Goal: Task Accomplishment & Management: Manage account settings

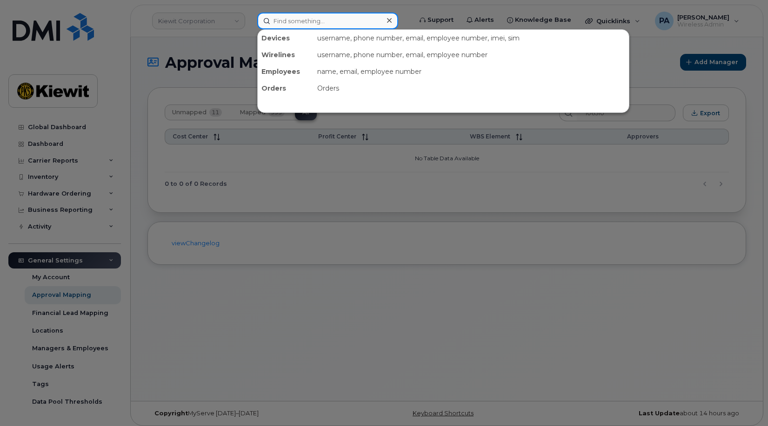
click at [315, 20] on input at bounding box center [327, 21] width 141 height 17
click at [179, 325] on div at bounding box center [384, 213] width 768 height 426
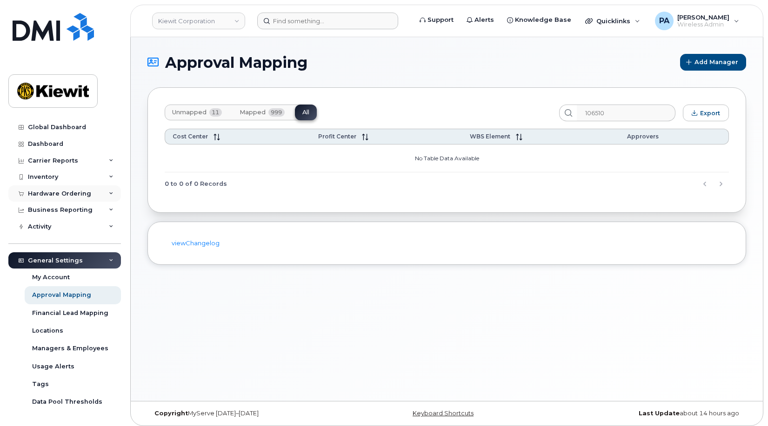
click at [61, 194] on div "Hardware Ordering" at bounding box center [59, 193] width 63 height 7
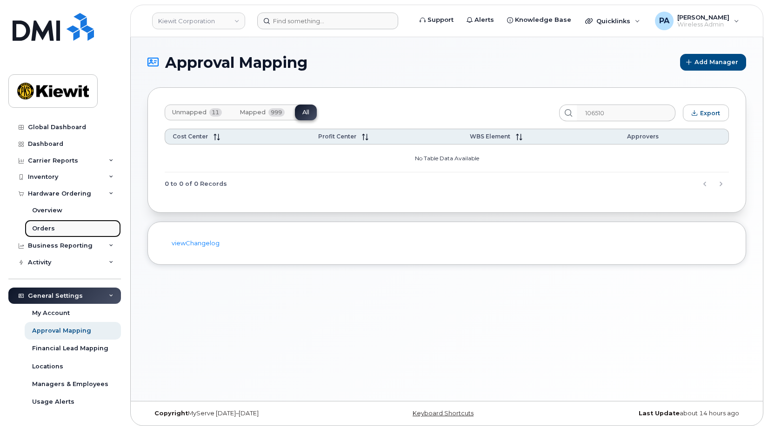
click at [50, 225] on div "Orders" at bounding box center [43, 229] width 23 height 8
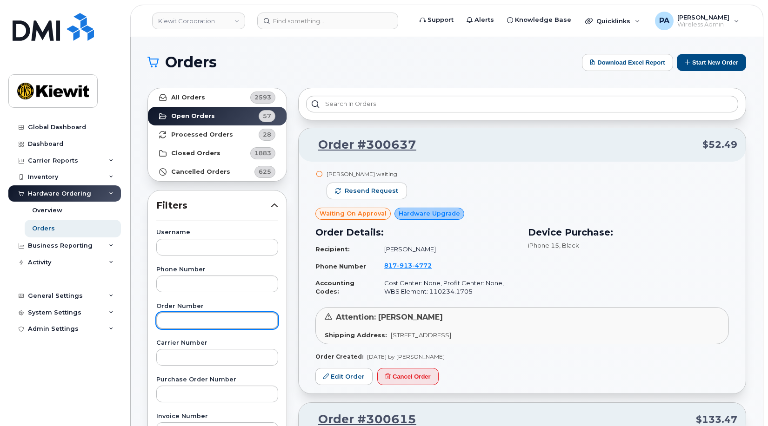
click at [181, 321] on input "text" at bounding box center [217, 321] width 122 height 17
type input "300180"
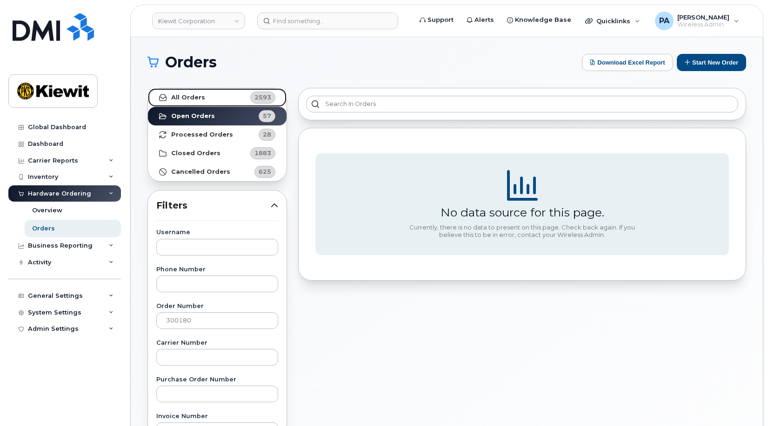
click at [213, 99] on link "All Orders 2593" at bounding box center [217, 97] width 139 height 19
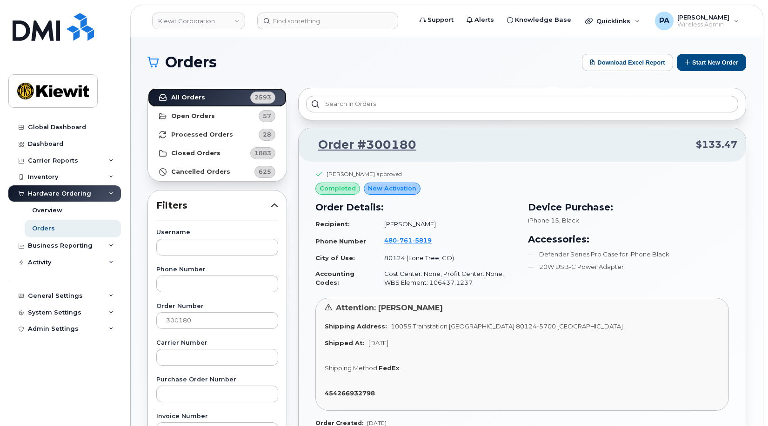
scroll to position [47, 0]
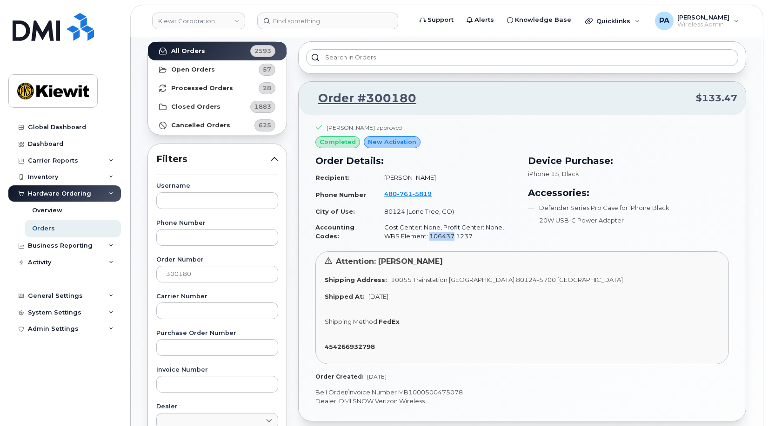
drag, startPoint x: 411, startPoint y: 236, endPoint x: 436, endPoint y: 234, distance: 25.2
click at [436, 234] on td "Cost Center: None, Profit Center: None, WBS Element: 106437.1237" at bounding box center [446, 231] width 140 height 25
copy td "106437"
click at [56, 299] on div "General Settings" at bounding box center [55, 296] width 55 height 7
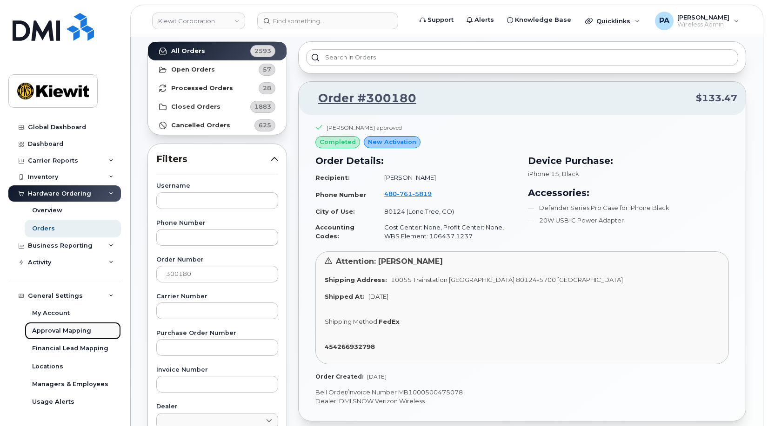
click at [46, 332] on div "Approval Mapping" at bounding box center [61, 331] width 59 height 8
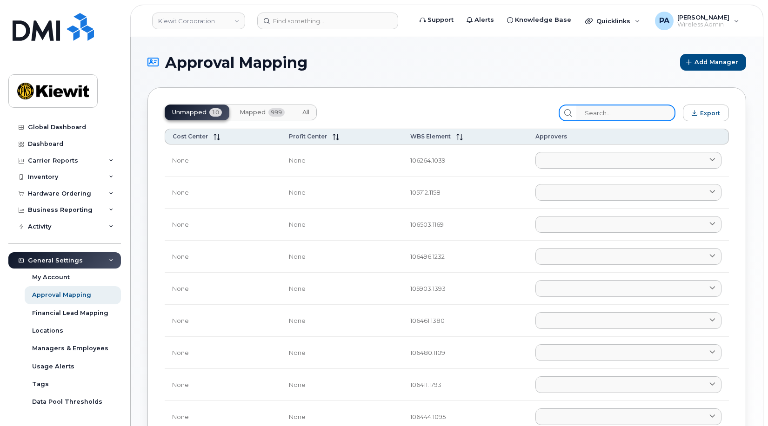
click at [631, 116] on input "search" at bounding box center [625, 113] width 99 height 17
paste input "106437"
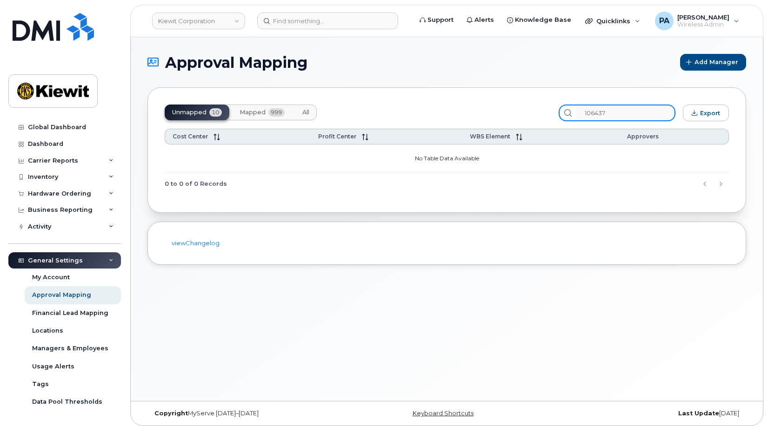
type input "106437"
click at [303, 113] on span "All" at bounding box center [305, 112] width 7 height 7
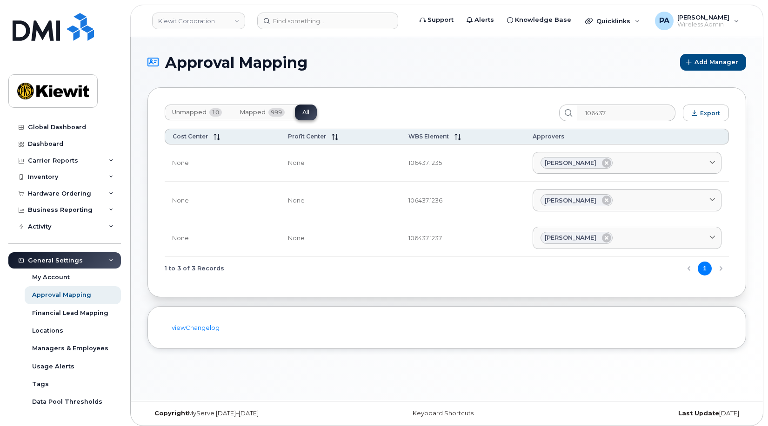
click at [188, 112] on span "Unmapped" at bounding box center [189, 112] width 34 height 7
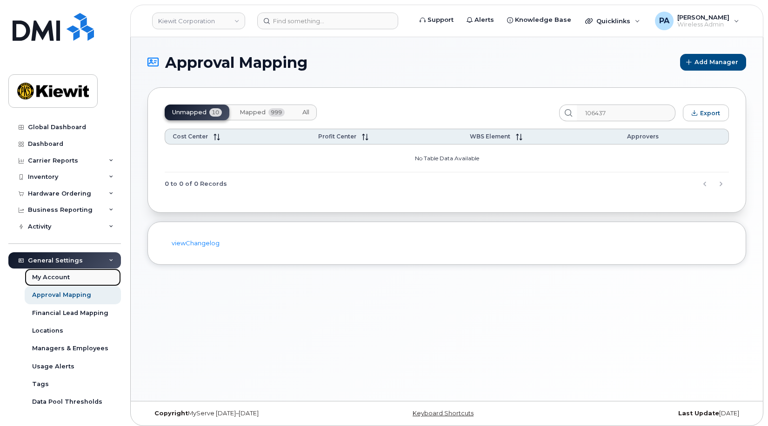
click at [63, 275] on div "My Account" at bounding box center [51, 277] width 38 height 8
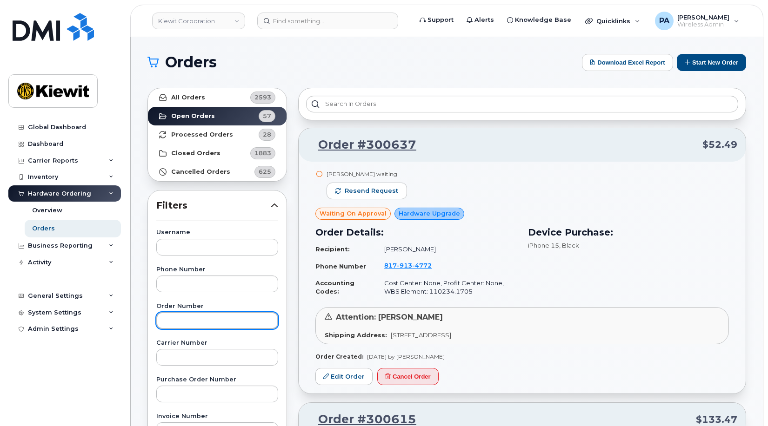
click at [187, 316] on input "text" at bounding box center [217, 321] width 122 height 17
type input "300180"
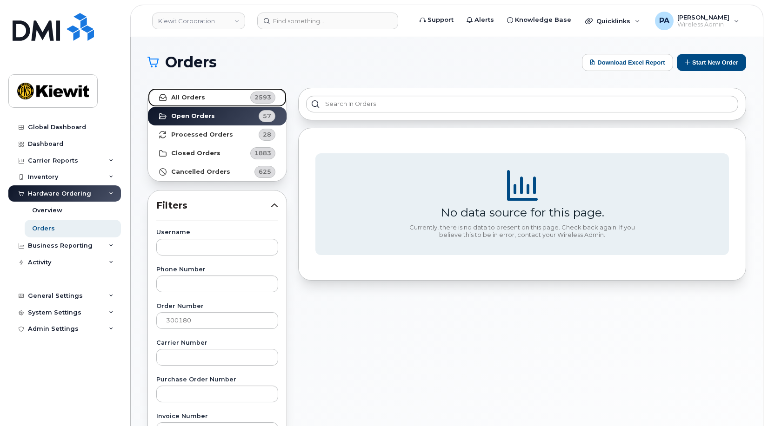
click at [196, 99] on strong "All Orders" at bounding box center [188, 97] width 34 height 7
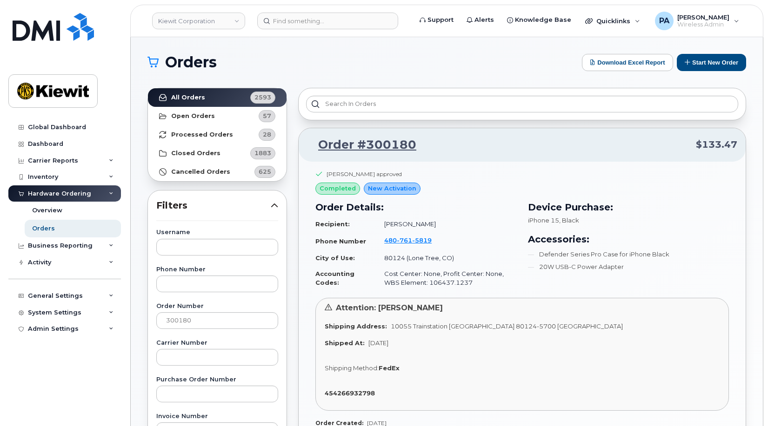
click at [490, 197] on div "Order Details: Recipient: Tiffany Johnston Phone Number 480 761 5819 City of Us…" at bounding box center [416, 246] width 213 height 102
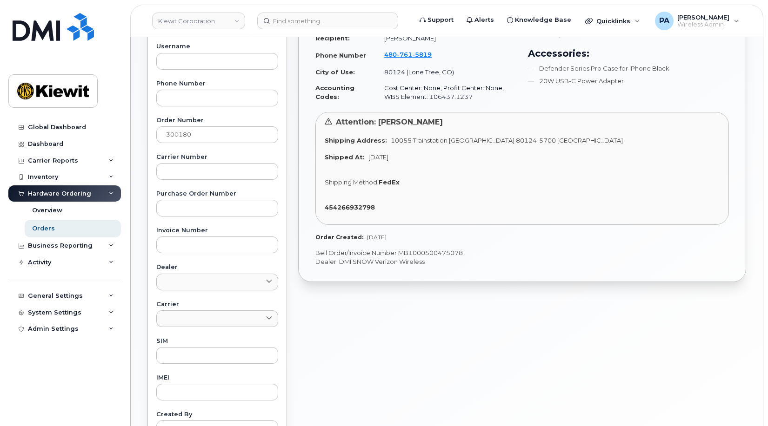
scroll to position [233, 0]
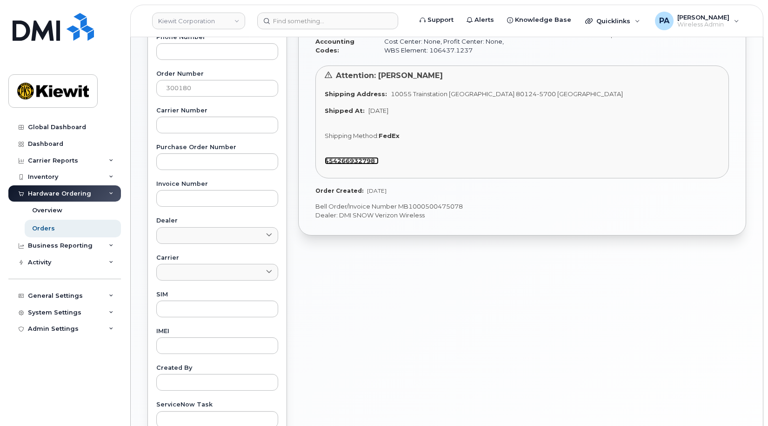
click at [357, 162] on strong "454266932798" at bounding box center [350, 160] width 50 height 7
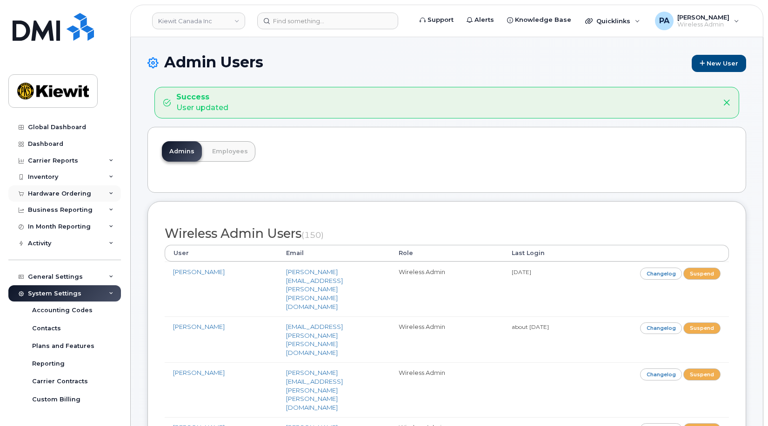
click at [71, 195] on div "Hardware Ordering" at bounding box center [59, 193] width 63 height 7
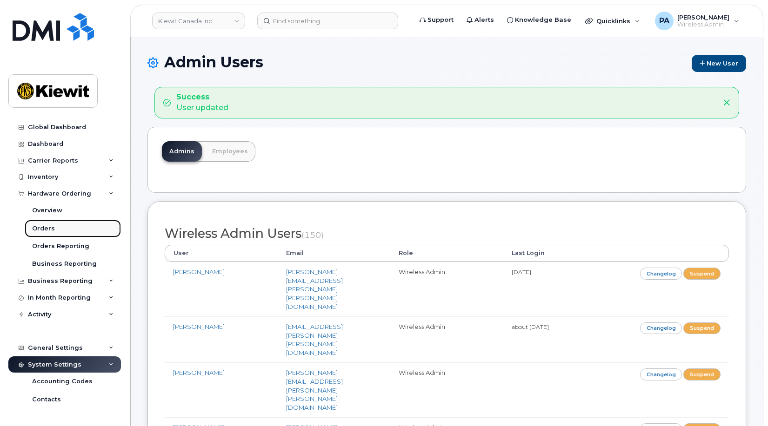
click at [49, 227] on div "Orders" at bounding box center [43, 229] width 23 height 8
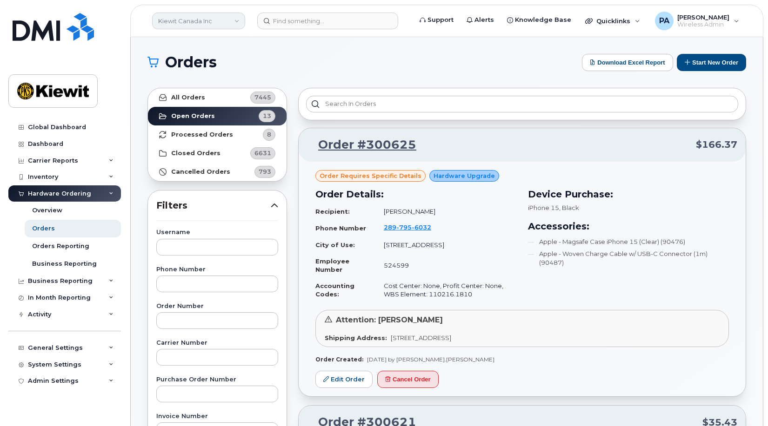
click at [210, 20] on link "Kiewit Canada Inc" at bounding box center [198, 21] width 93 height 17
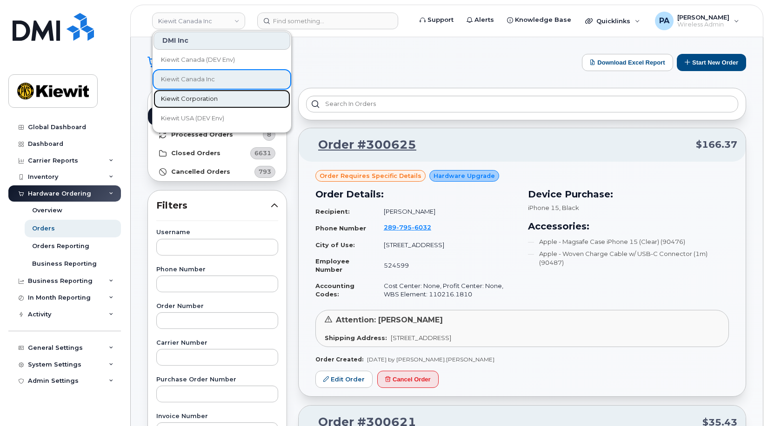
click at [204, 98] on span "Kiewit Corporation" at bounding box center [189, 98] width 57 height 9
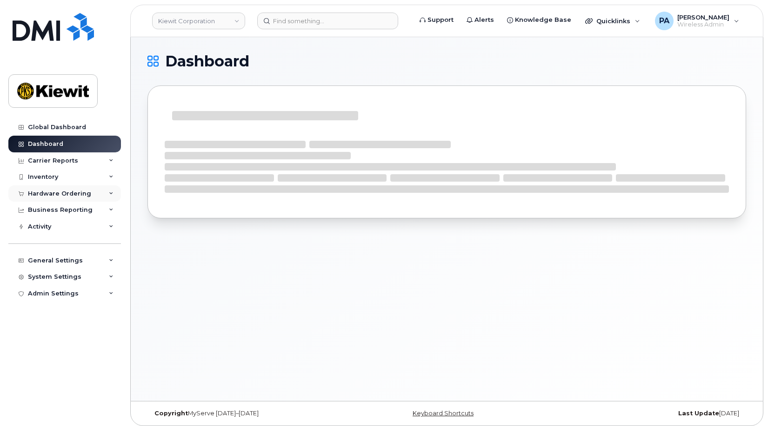
click at [72, 196] on div "Hardware Ordering" at bounding box center [59, 193] width 63 height 7
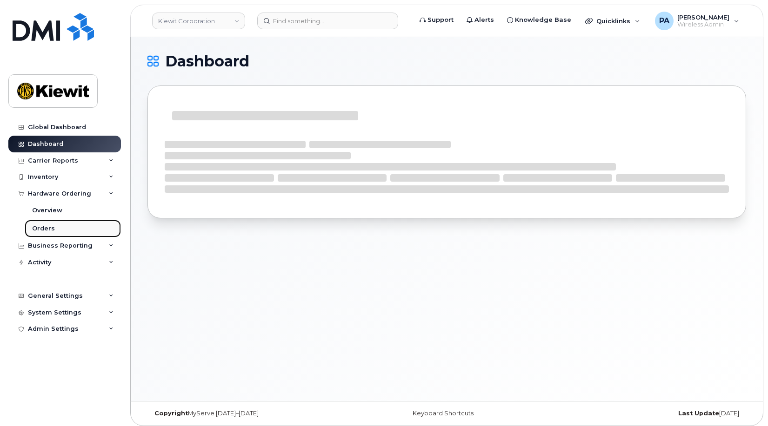
click at [44, 228] on div "Orders" at bounding box center [43, 229] width 23 height 8
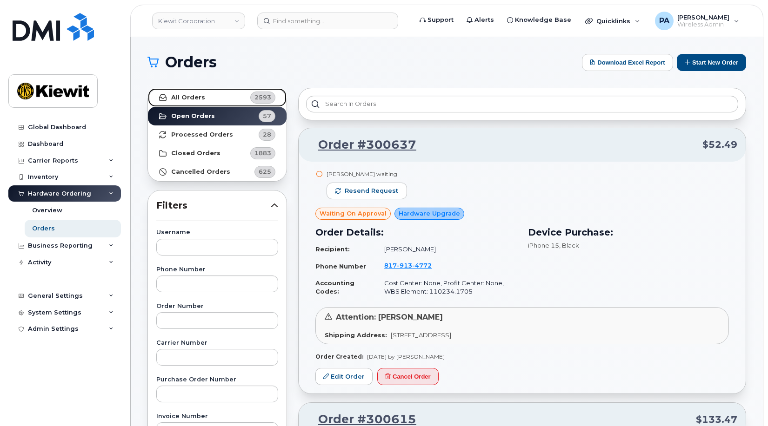
click at [177, 93] on link "All Orders 2593" at bounding box center [217, 97] width 139 height 19
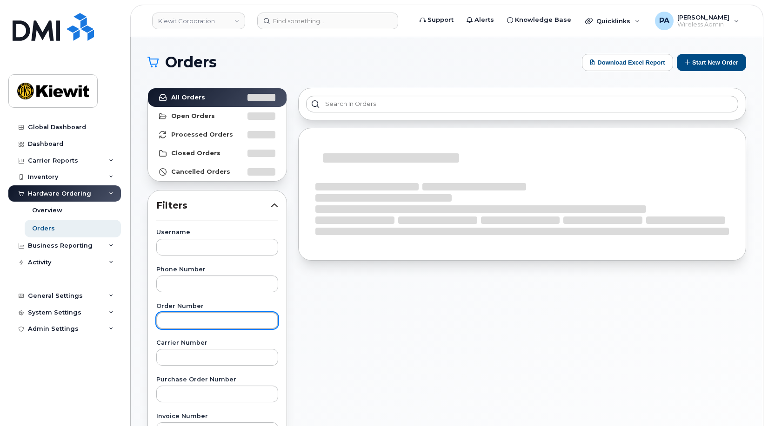
click at [186, 323] on input "text" at bounding box center [217, 321] width 122 height 17
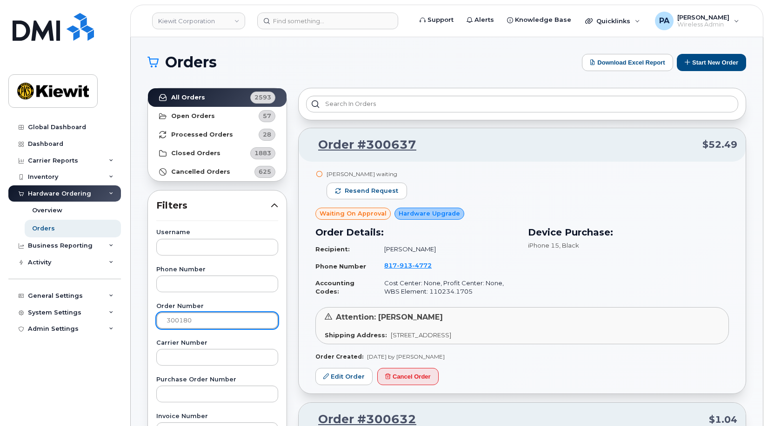
type input "300180"
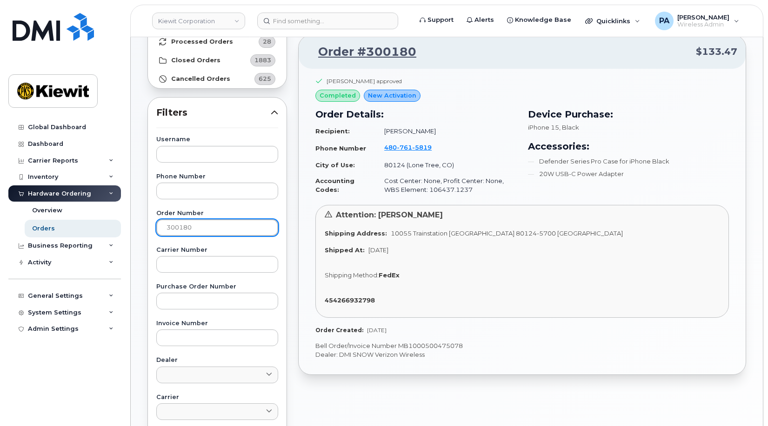
scroll to position [47, 0]
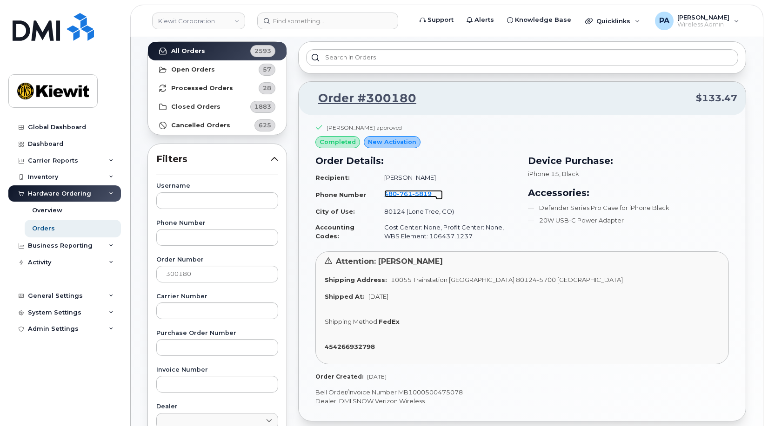
click at [412, 193] on span "5819" at bounding box center [422, 193] width 20 height 7
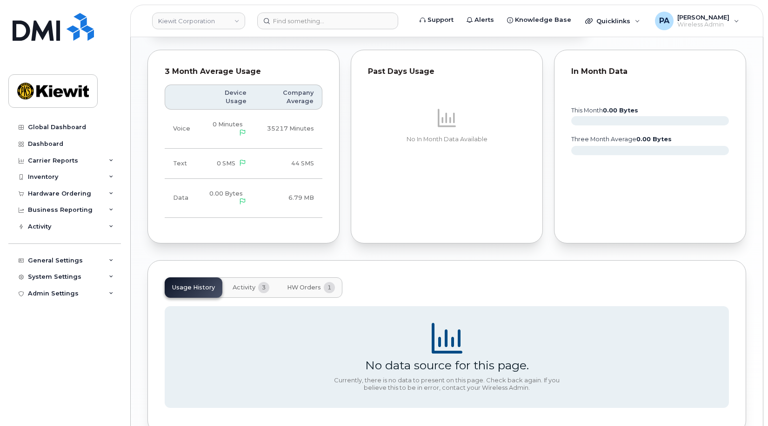
scroll to position [612, 0]
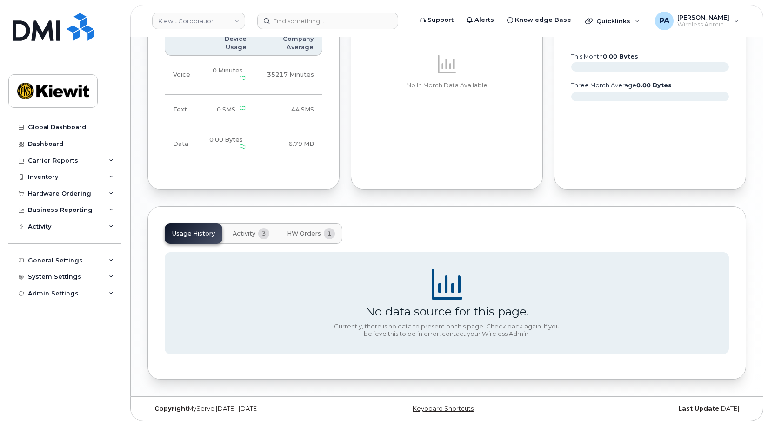
click at [305, 236] on span "HW Orders" at bounding box center [304, 233] width 34 height 7
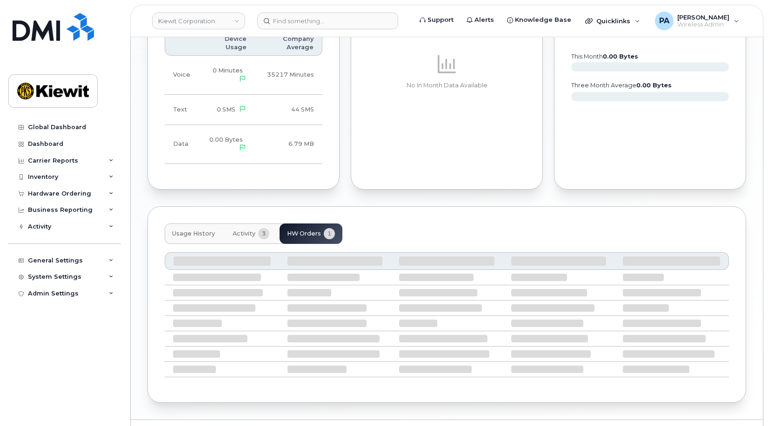
scroll to position [579, 0]
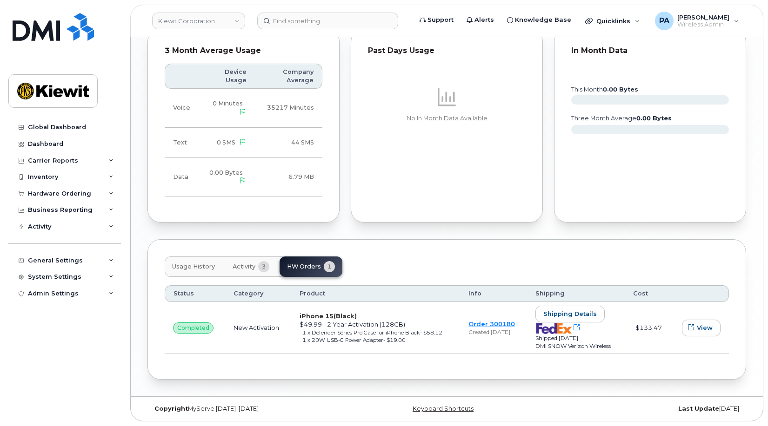
click at [246, 266] on span "Activity" at bounding box center [244, 266] width 23 height 7
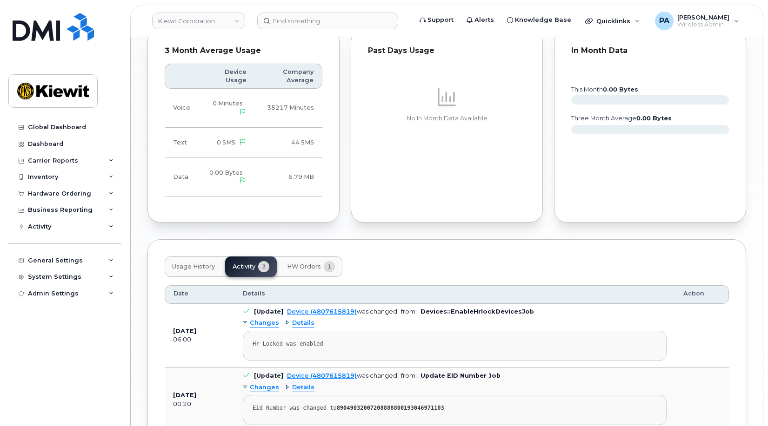
click at [195, 267] on span "Usage History" at bounding box center [193, 266] width 43 height 7
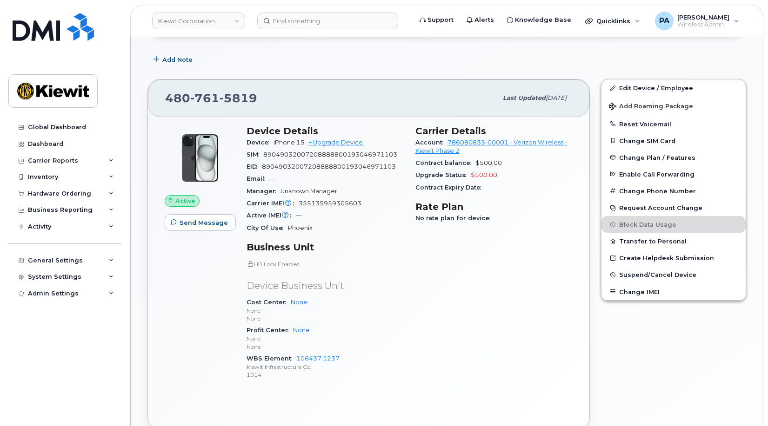
scroll to position [0, 0]
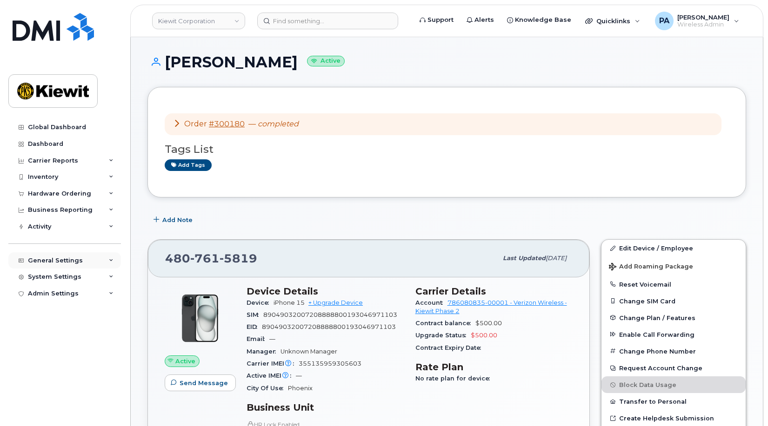
click at [71, 259] on div "General Settings" at bounding box center [55, 260] width 55 height 7
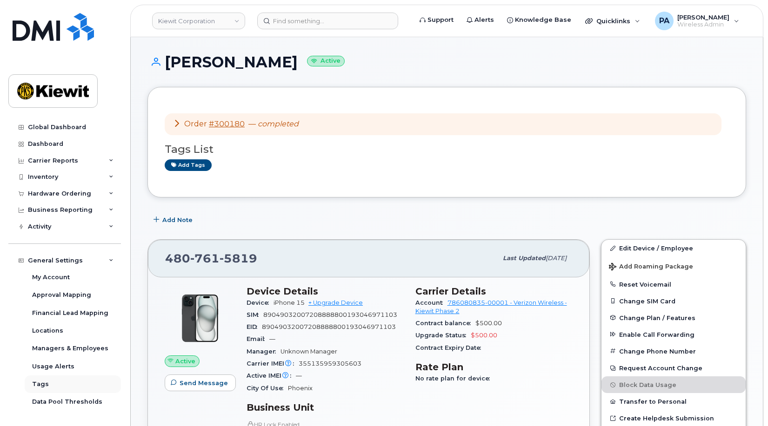
scroll to position [32, 0]
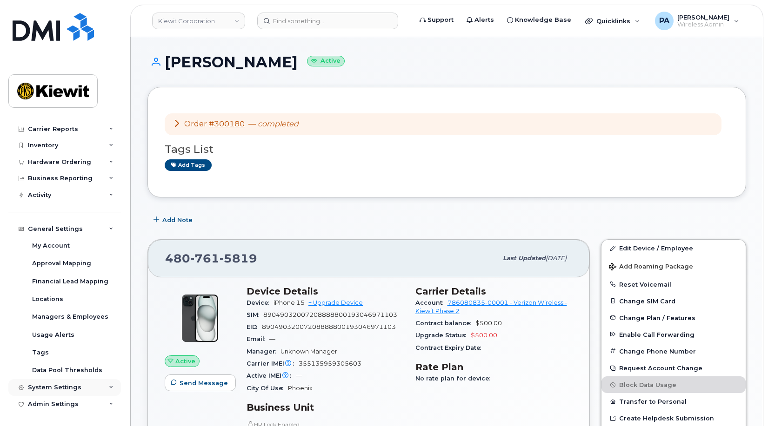
click at [39, 387] on div "System Settings" at bounding box center [54, 387] width 53 height 7
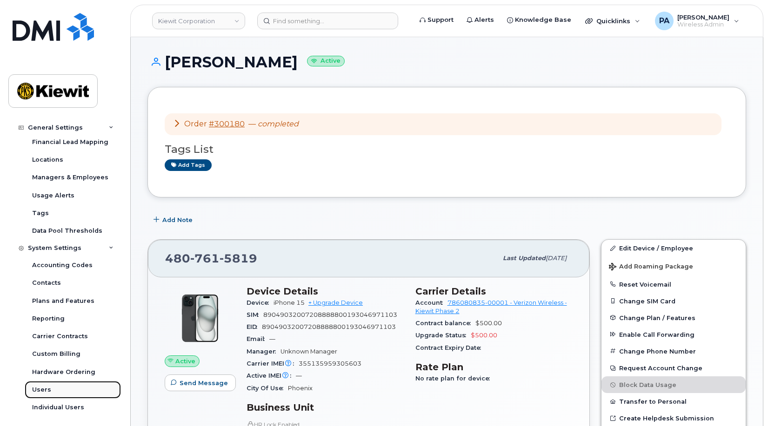
click at [38, 390] on div "Users" at bounding box center [41, 390] width 19 height 8
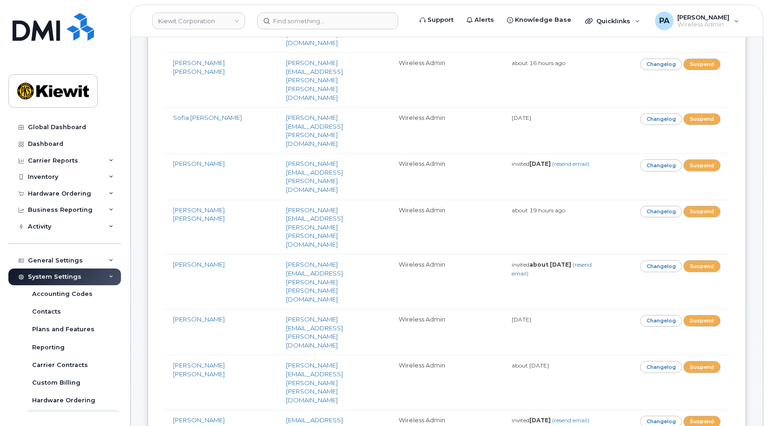
scroll to position [558, 0]
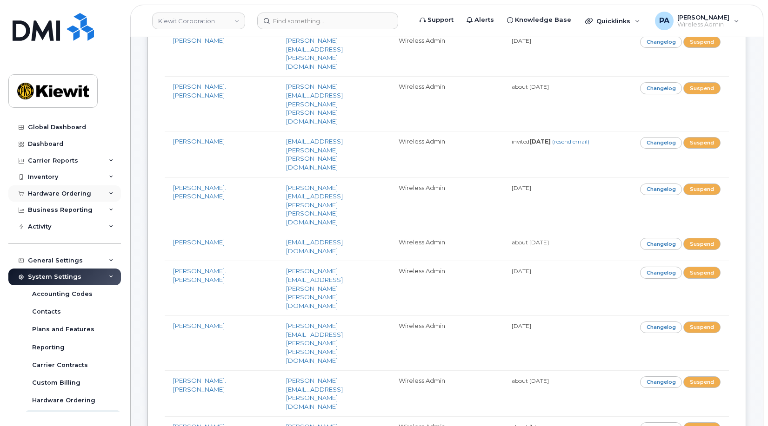
click at [75, 187] on div "Hardware Ordering" at bounding box center [64, 194] width 113 height 17
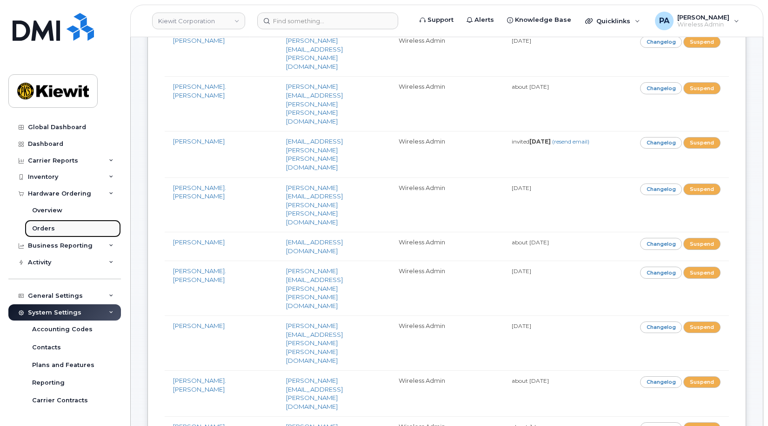
click at [53, 228] on div "Orders" at bounding box center [43, 229] width 23 height 8
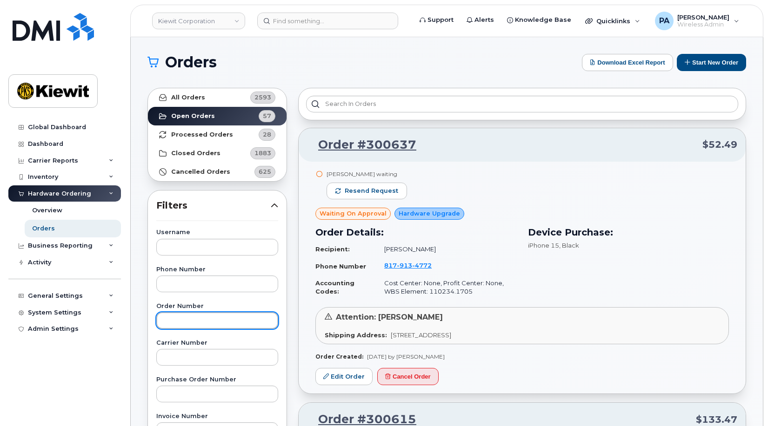
click at [207, 324] on input "text" at bounding box center [217, 321] width 122 height 17
type input "300180"
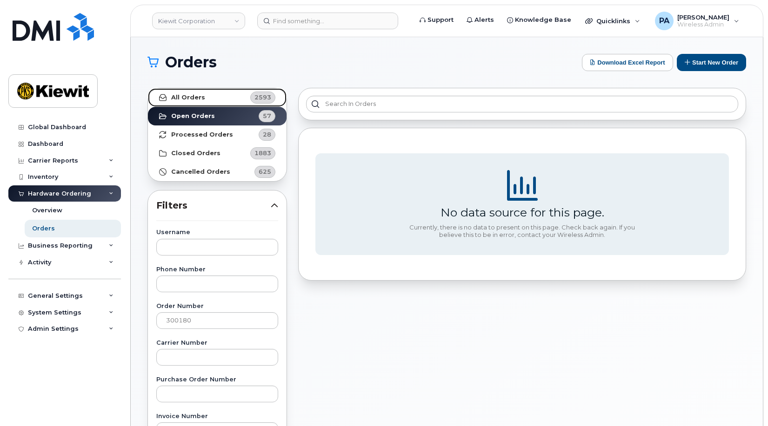
click at [256, 104] on link "All Orders 2593" at bounding box center [217, 97] width 139 height 19
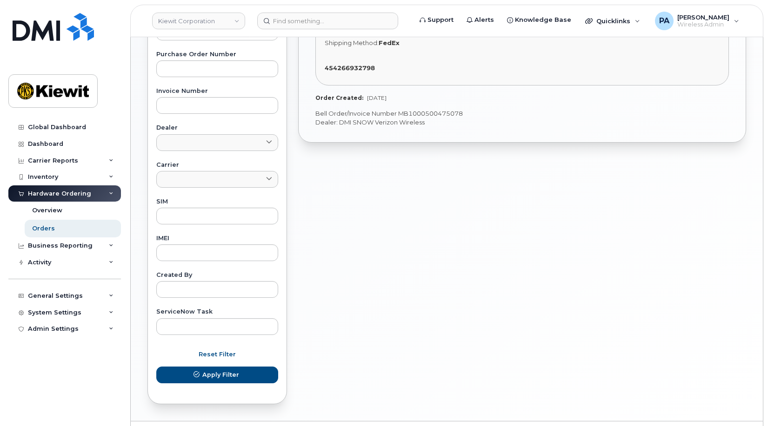
scroll to position [93, 0]
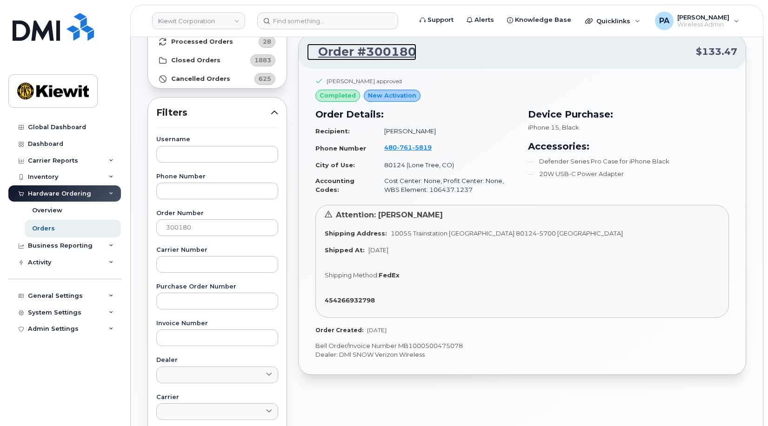
click at [341, 48] on link "Order #300180" at bounding box center [361, 52] width 109 height 17
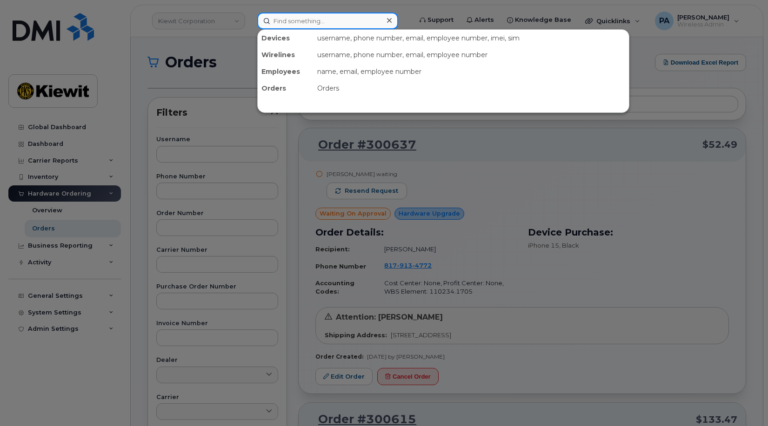
click at [288, 25] on input at bounding box center [327, 21] width 141 height 17
type input "r"
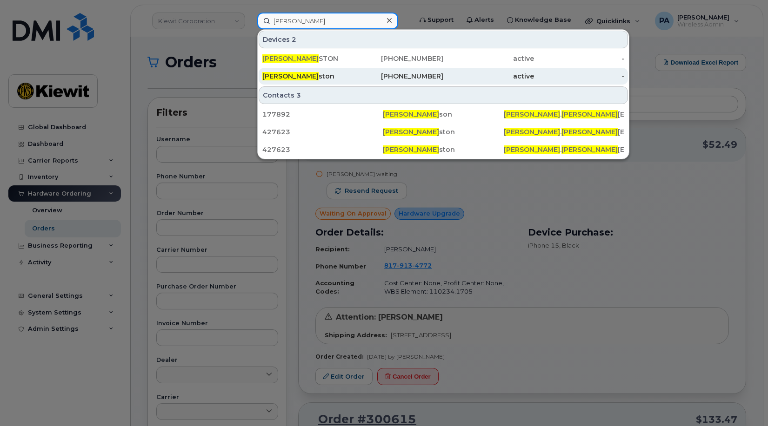
type input "[PERSON_NAME]"
click at [291, 76] on span "[PERSON_NAME]" at bounding box center [290, 76] width 56 height 8
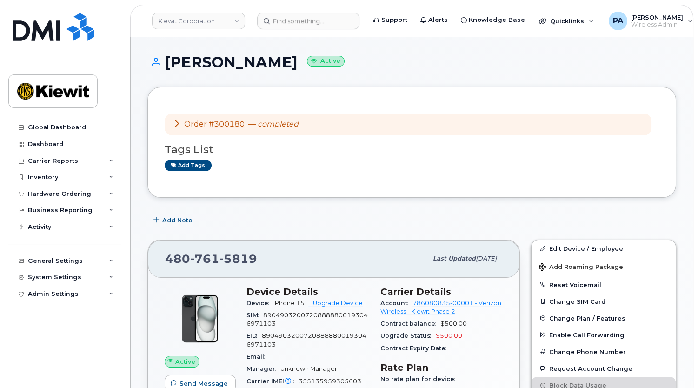
scroll to position [169, 0]
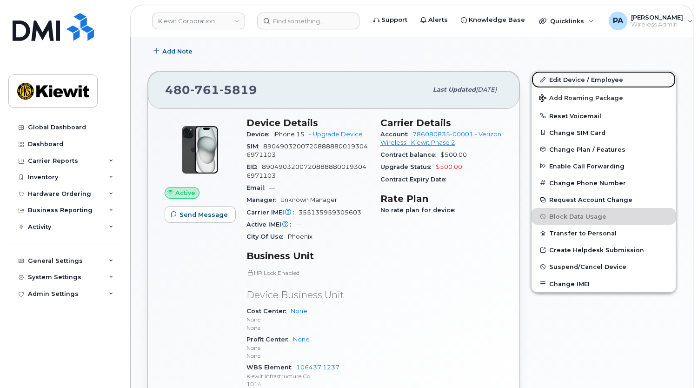
click at [590, 79] on link "Edit Device / Employee" at bounding box center [604, 79] width 144 height 17
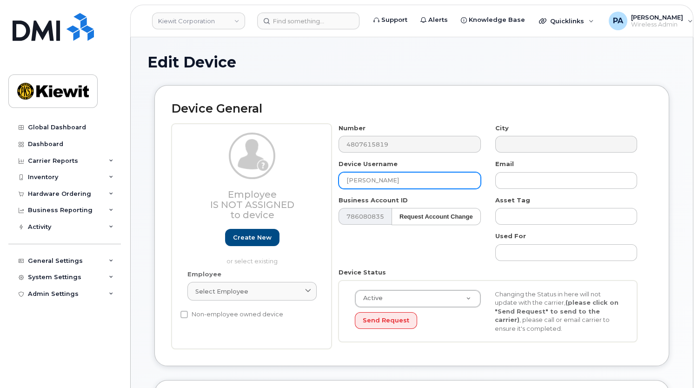
drag, startPoint x: 396, startPoint y: 183, endPoint x: 315, endPoint y: 184, distance: 80.9
click at [315, 184] on div "Employee Is not assigned to device Create new or select existing Employee Selec…" at bounding box center [412, 237] width 480 height 226
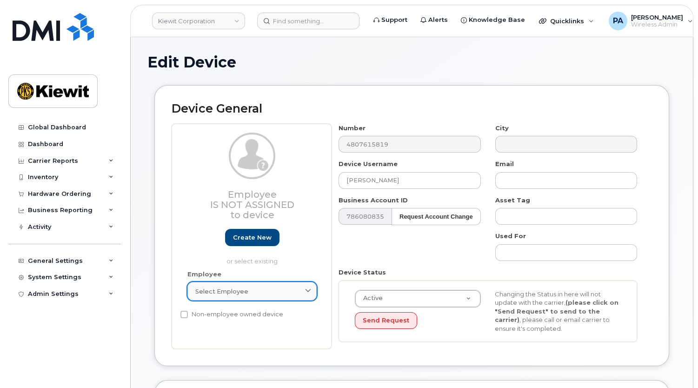
click at [274, 291] on div "Select employee" at bounding box center [251, 291] width 113 height 9
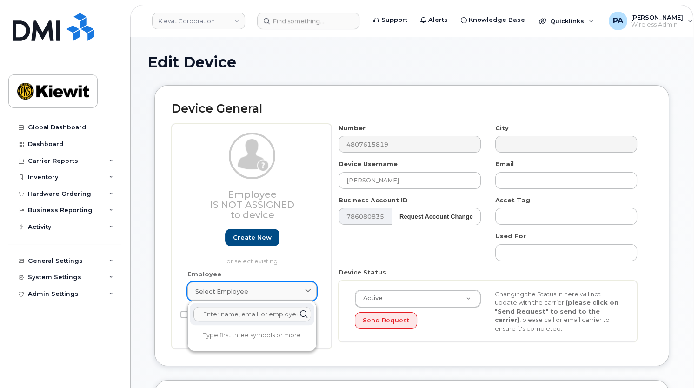
paste input "[PERSON_NAME]"
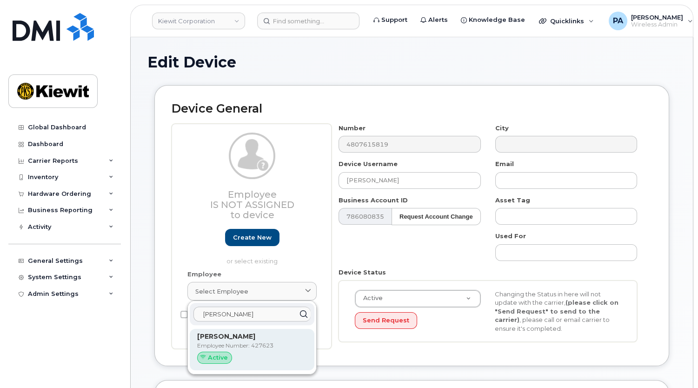
type input "[PERSON_NAME]"
click at [252, 339] on strong "[PERSON_NAME]" at bounding box center [226, 336] width 58 height 8
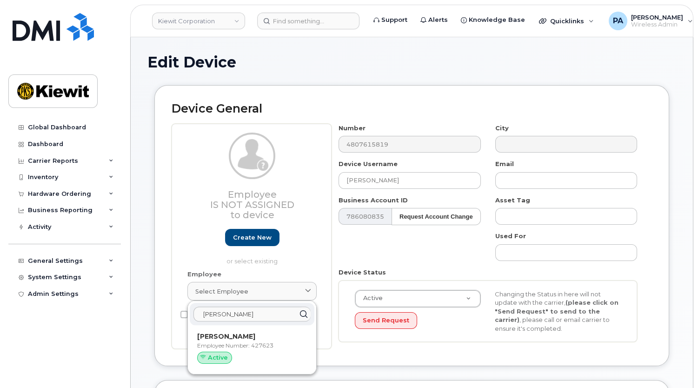
type input "427623"
type input "[PERSON_NAME][EMAIL_ADDRESS][PERSON_NAME][PERSON_NAME][DOMAIN_NAME]"
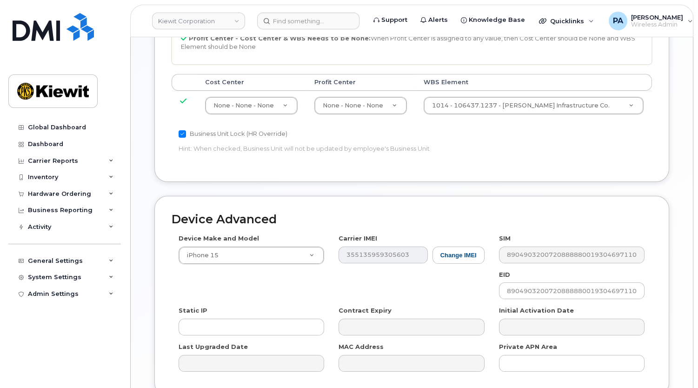
scroll to position [572, 0]
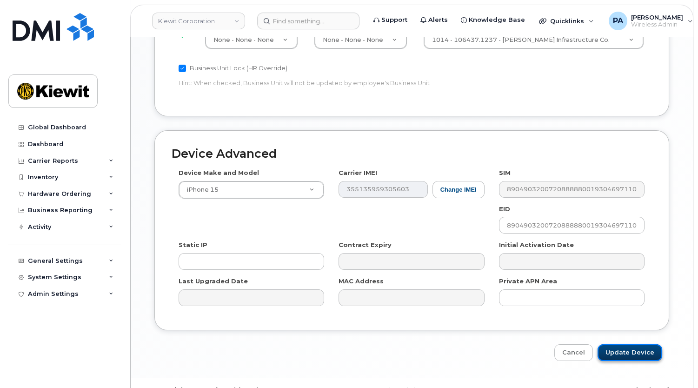
click at [634, 344] on input "Update Device" at bounding box center [630, 352] width 65 height 17
type input "Saving..."
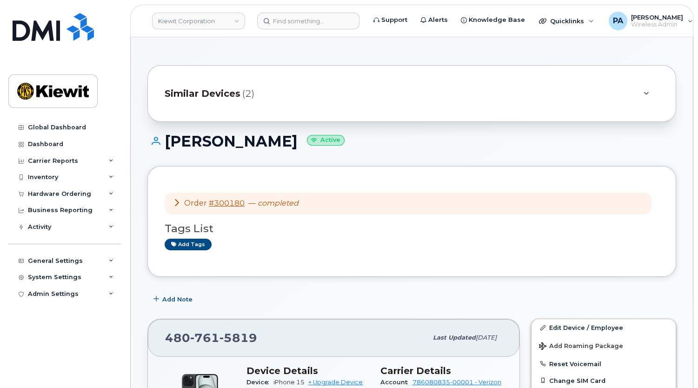
click at [233, 95] on span "Similar Devices" at bounding box center [203, 93] width 76 height 13
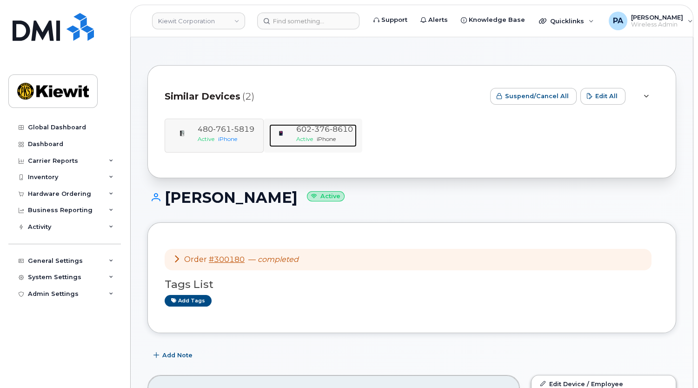
click at [313, 129] on span "376" at bounding box center [321, 129] width 18 height 9
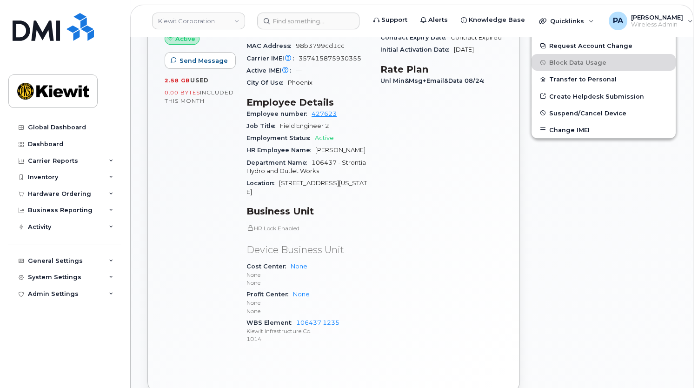
scroll to position [253, 0]
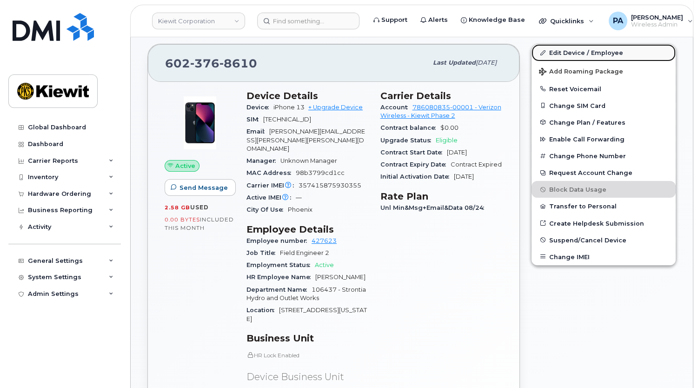
click at [576, 52] on link "Edit Device / Employee" at bounding box center [604, 52] width 144 height 17
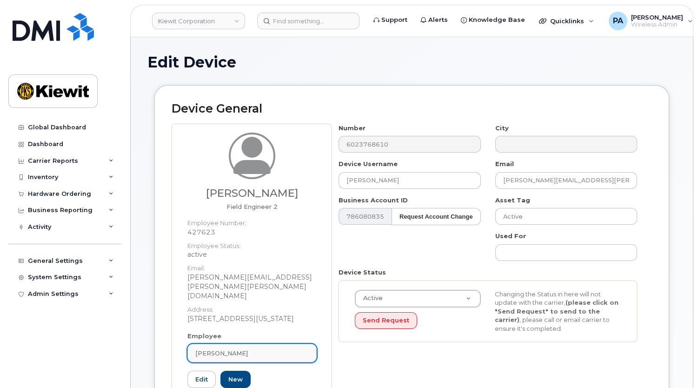
click at [271, 349] on div "Tiffany Johnston" at bounding box center [251, 353] width 113 height 9
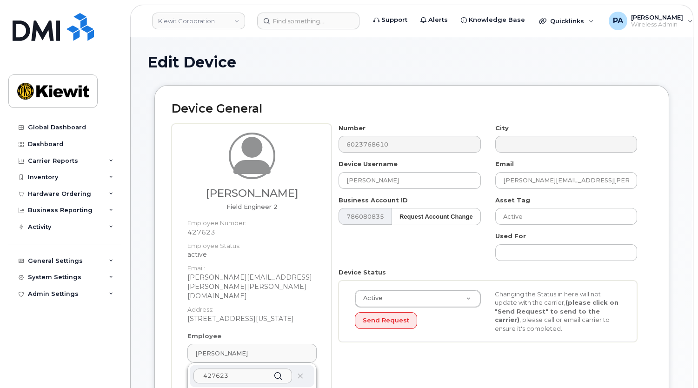
type input "427623"
type input "Tiffany Johnston"
type input "tiffany.johnston@kiewit.com"
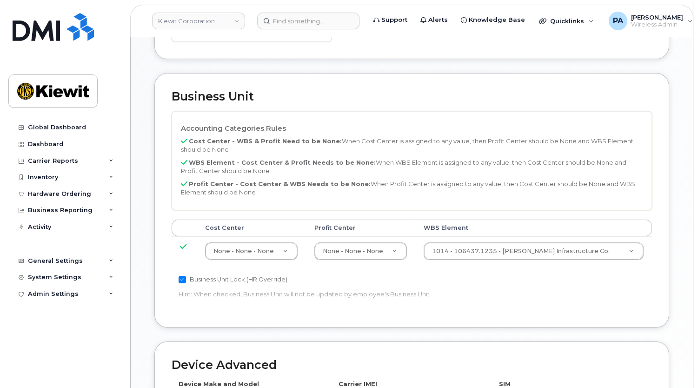
scroll to position [572, 0]
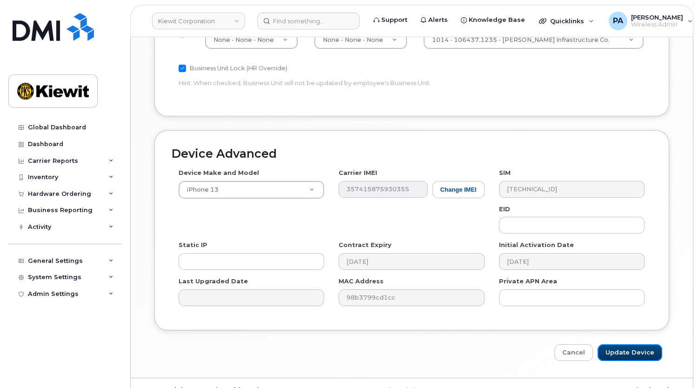
drag, startPoint x: 638, startPoint y: 332, endPoint x: 592, endPoint y: 291, distance: 62.3
click at [638, 344] on input "Update Device" at bounding box center [630, 352] width 65 height 17
type input "Saving..."
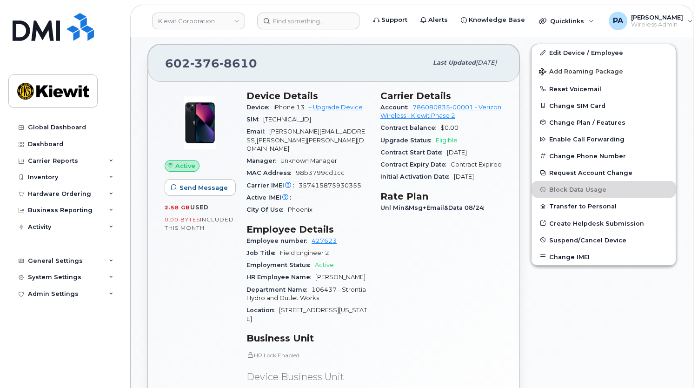
scroll to position [423, 0]
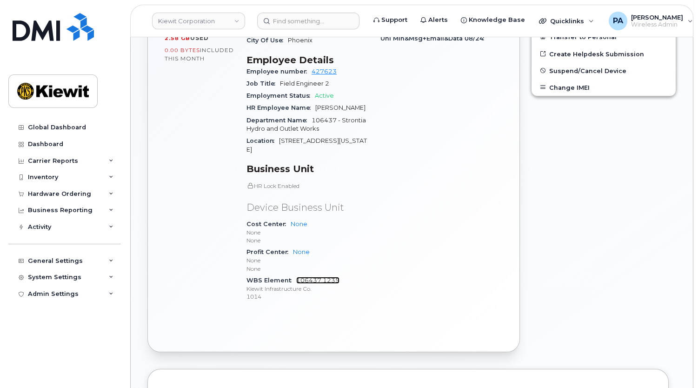
click at [327, 277] on link "106437.1235" at bounding box center [317, 280] width 43 height 7
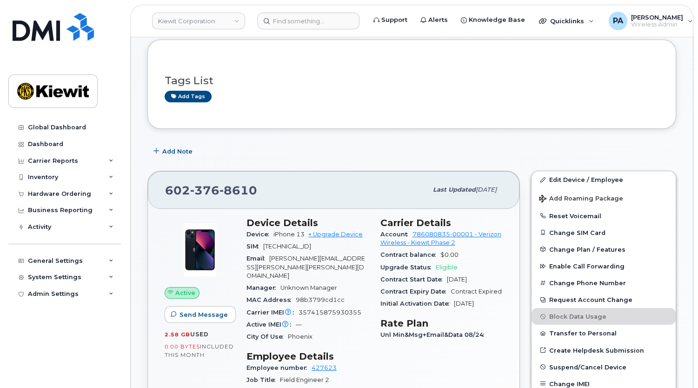
scroll to position [0, 0]
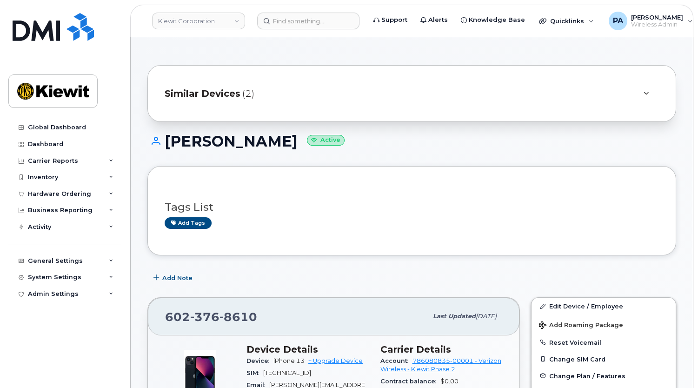
click at [271, 91] on div "Similar Devices (2)" at bounding box center [399, 93] width 468 height 22
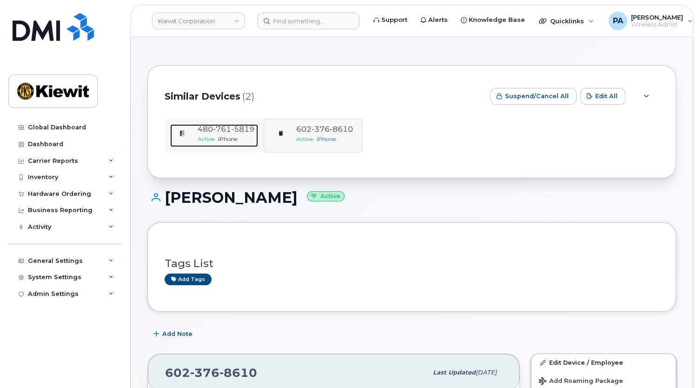
click at [216, 135] on div "Active iPhone" at bounding box center [226, 139] width 57 height 8
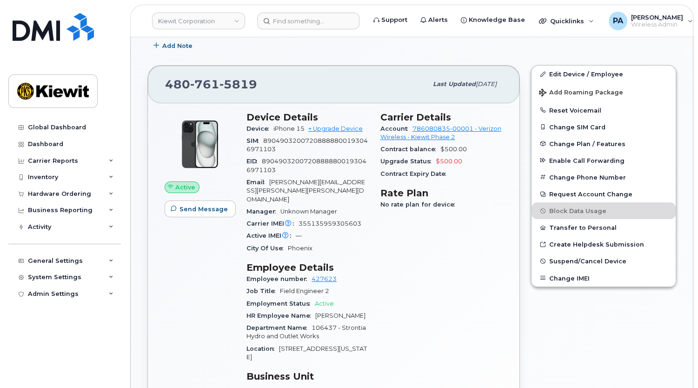
scroll to position [465, 0]
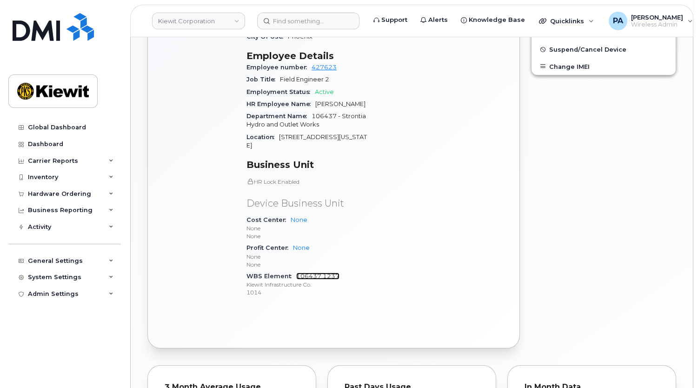
click at [315, 273] on link "106437.1237" at bounding box center [317, 276] width 43 height 7
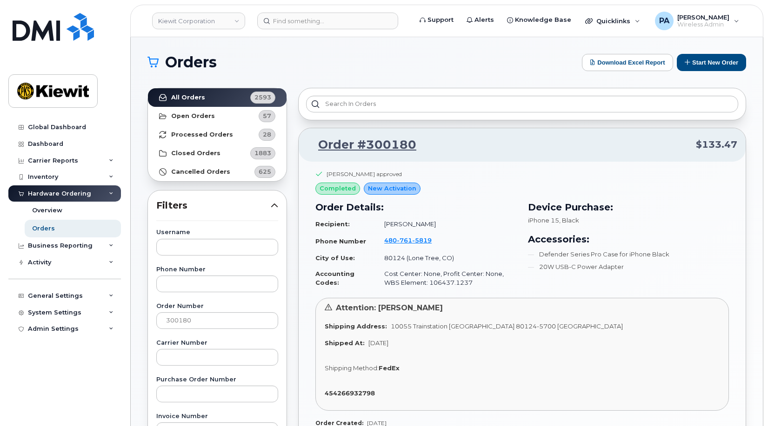
scroll to position [47, 0]
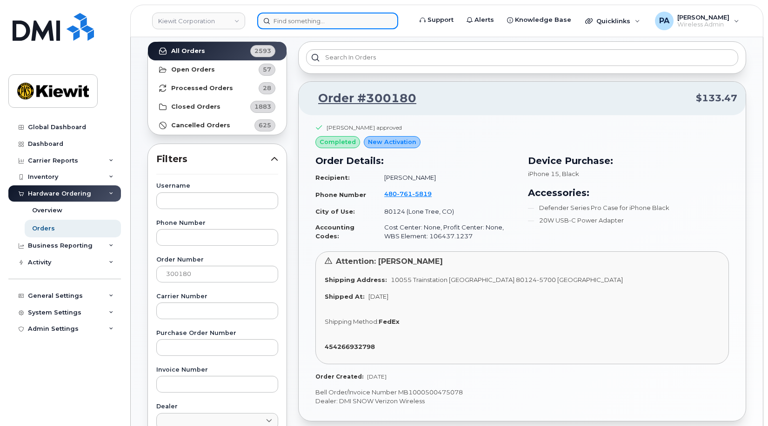
click at [293, 19] on input at bounding box center [327, 21] width 141 height 17
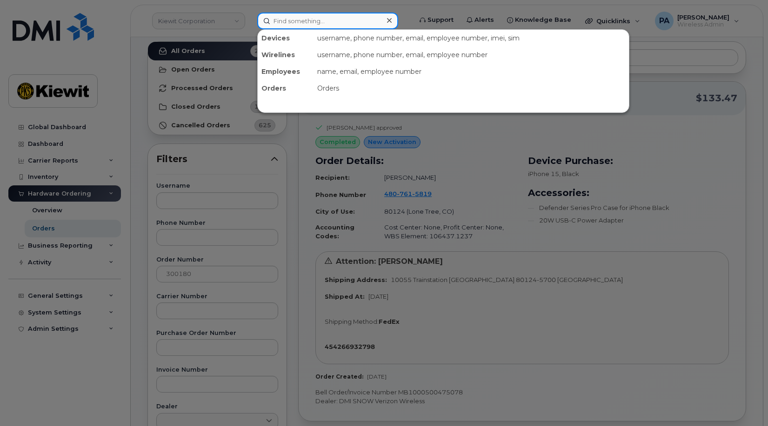
paste input "7788474604"
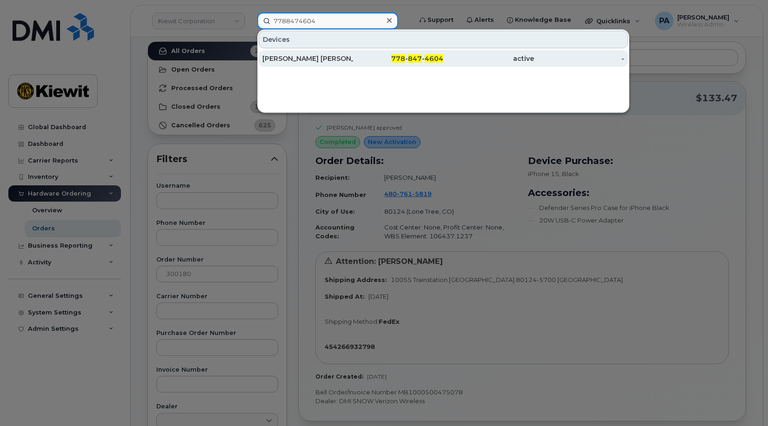
type input "7788474604"
click at [314, 57] on div "[PERSON_NAME] [PERSON_NAME]" at bounding box center [307, 58] width 91 height 9
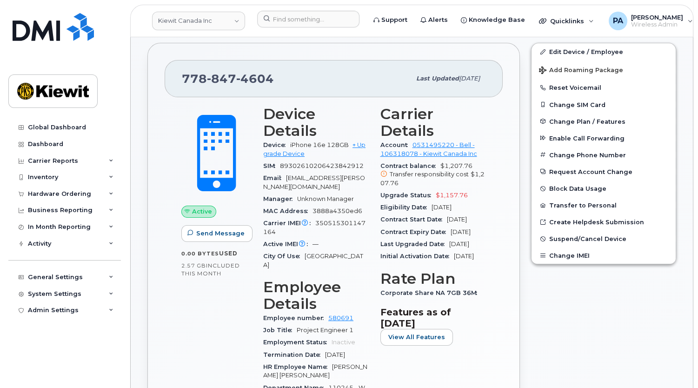
scroll to position [42, 0]
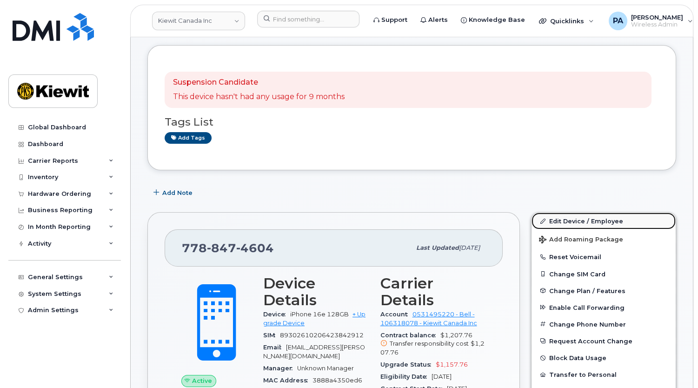
click at [578, 220] on link "Edit Device / Employee" at bounding box center [604, 221] width 144 height 17
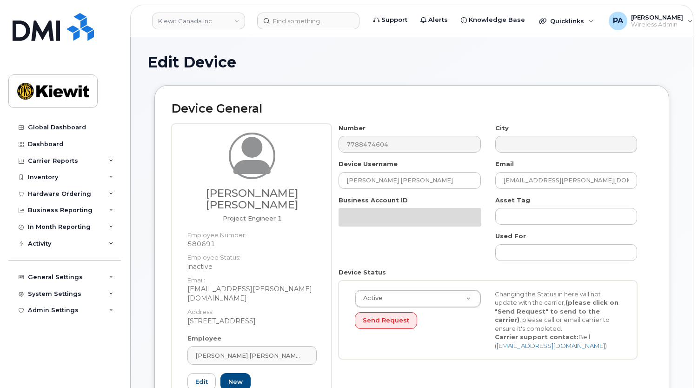
select select "14059"
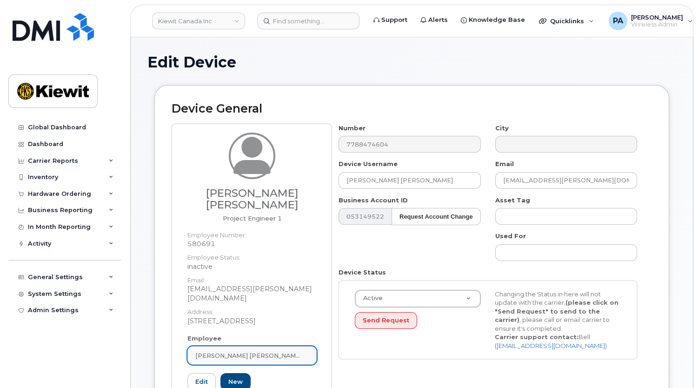
click at [239, 351] on span "[PERSON_NAME] [PERSON_NAME]" at bounding box center [248, 355] width 106 height 9
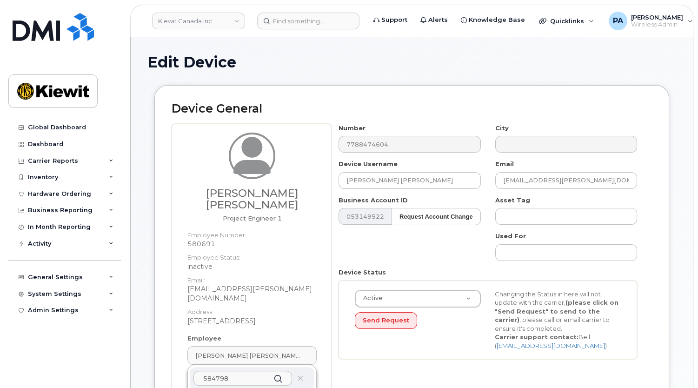
type input "584798"
click at [351, 78] on div "Edit Device" at bounding box center [411, 69] width 529 height 31
